Goal: Task Accomplishment & Management: Use online tool/utility

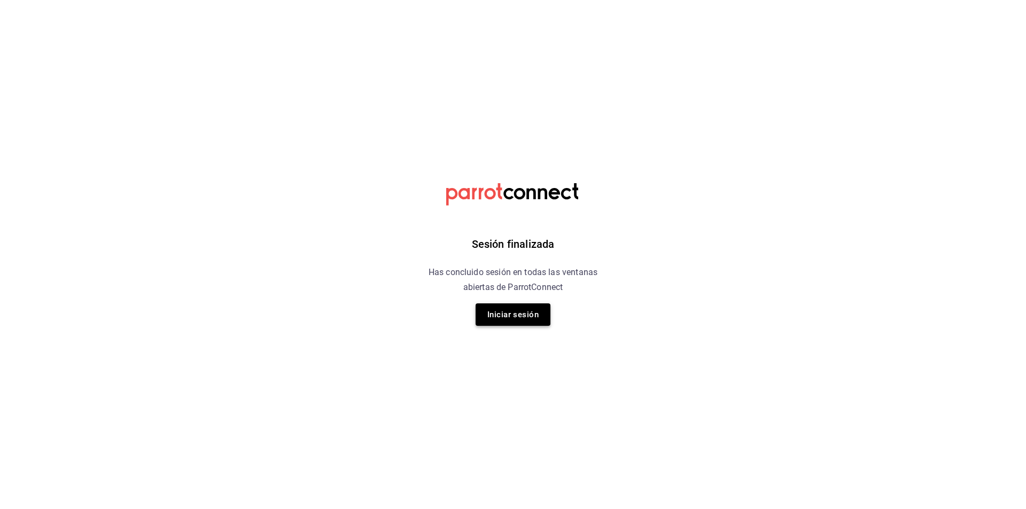
click at [517, 310] on button "Iniciar sesión" at bounding box center [512, 314] width 75 height 22
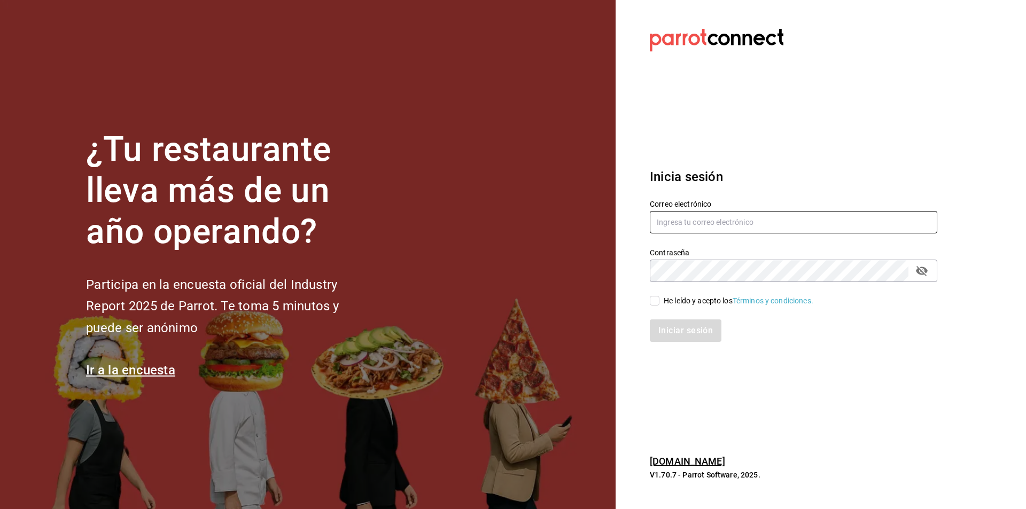
click at [709, 216] on input "text" at bounding box center [793, 222] width 287 height 22
paste input "[EMAIL_ADDRESS][DOMAIN_NAME]"
type input "[EMAIL_ADDRESS][DOMAIN_NAME]"
click at [658, 302] on input "He leído y acepto los Términos y condiciones." at bounding box center [655, 301] width 10 height 10
checkbox input "true"
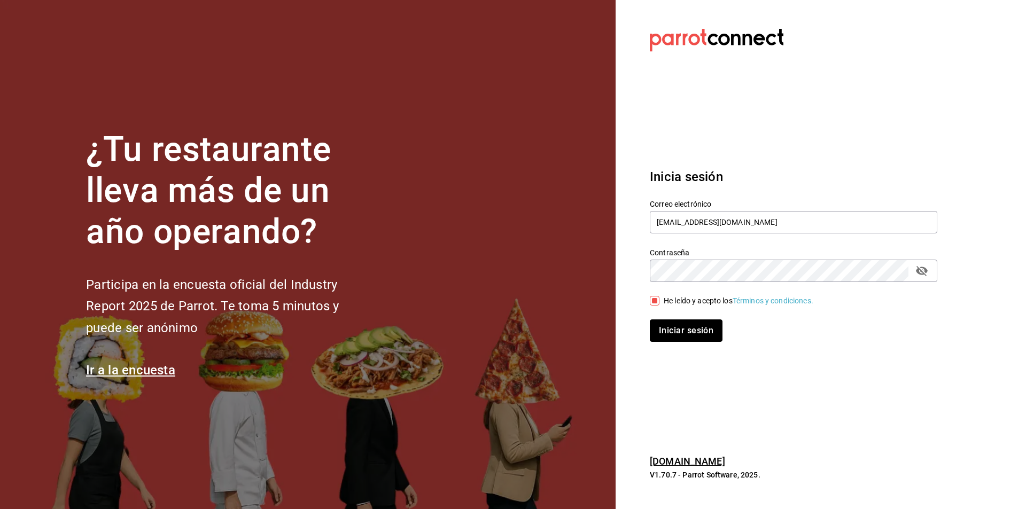
click at [689, 332] on button "Iniciar sesión" at bounding box center [686, 330] width 73 height 22
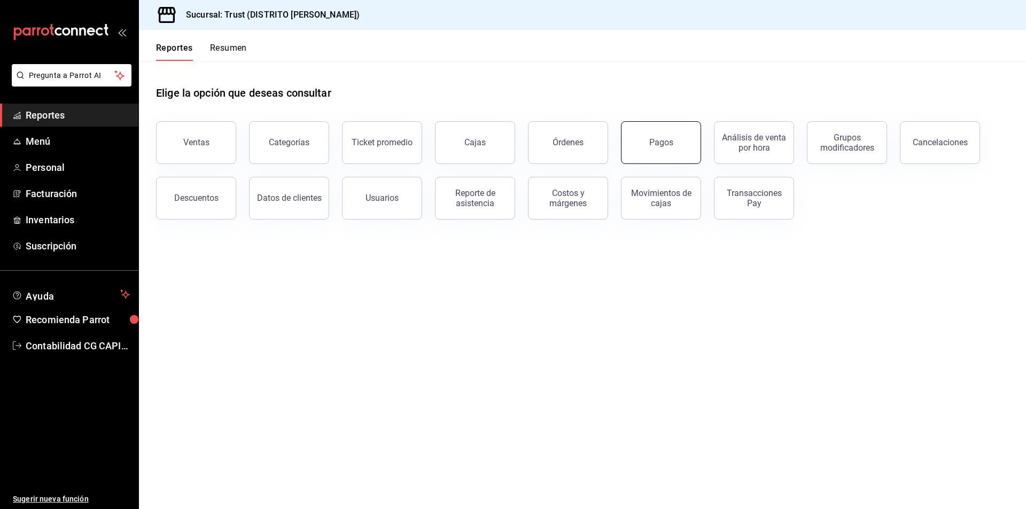
click at [674, 143] on button "Pagos" at bounding box center [661, 142] width 80 height 43
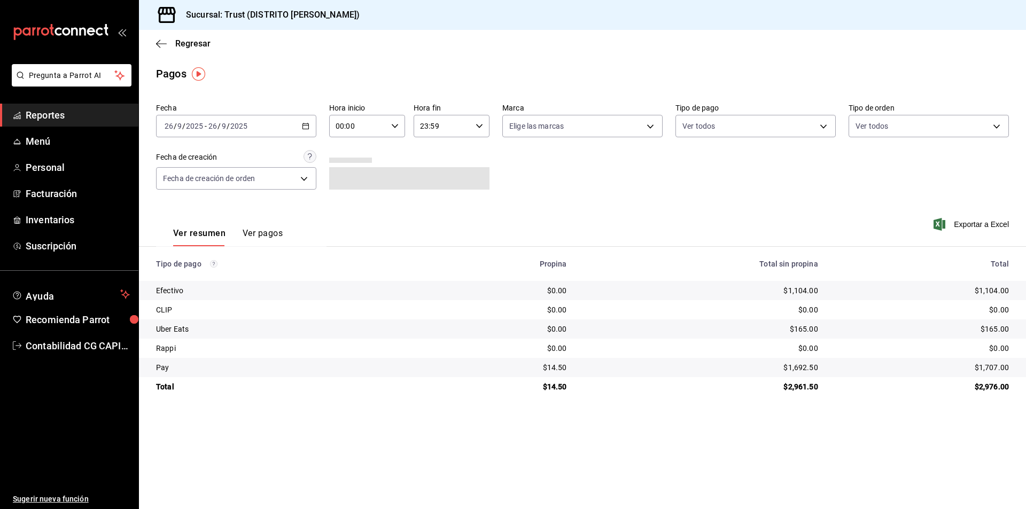
click at [307, 123] on icon "button" at bounding box center [305, 125] width 7 height 7
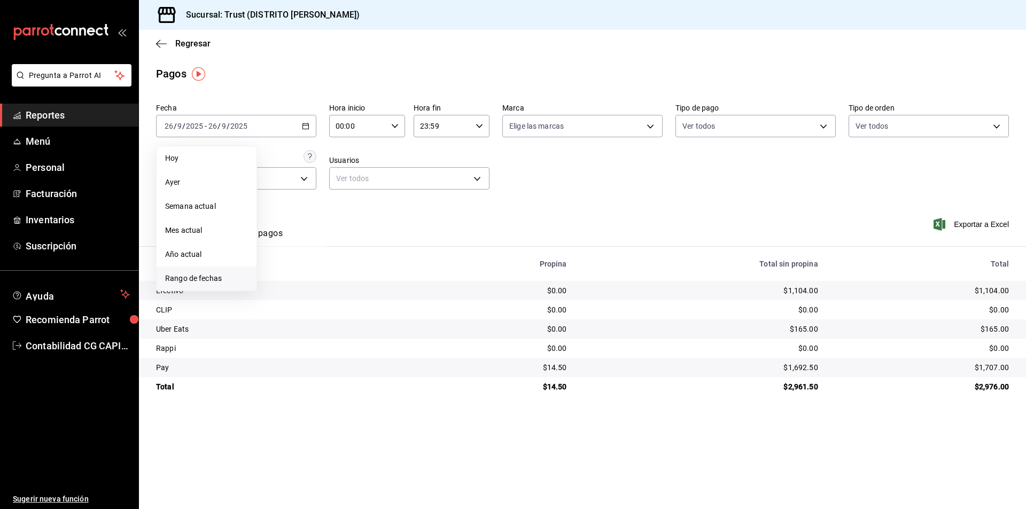
click at [200, 279] on span "Rango de fechas" at bounding box center [206, 278] width 83 height 11
click at [352, 247] on button "19" at bounding box center [355, 244] width 19 height 19
click at [330, 265] on button "25" at bounding box center [335, 267] width 19 height 19
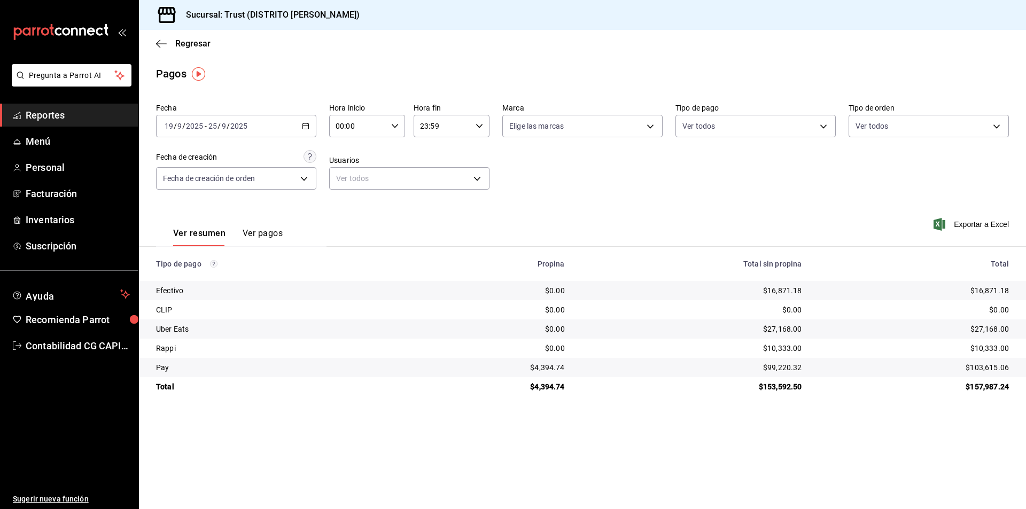
click at [48, 112] on span "Reportes" at bounding box center [78, 115] width 104 height 14
